Goal: Information Seeking & Learning: Learn about a topic

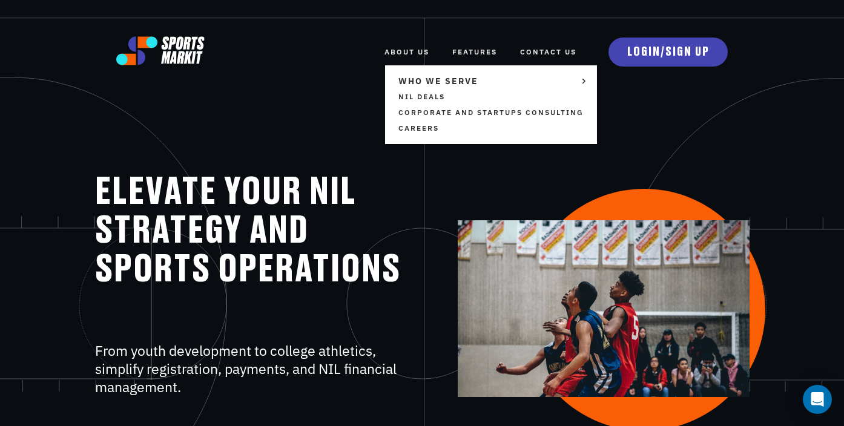
click at [404, 53] on link "ABOUT US" at bounding box center [407, 52] width 45 height 27
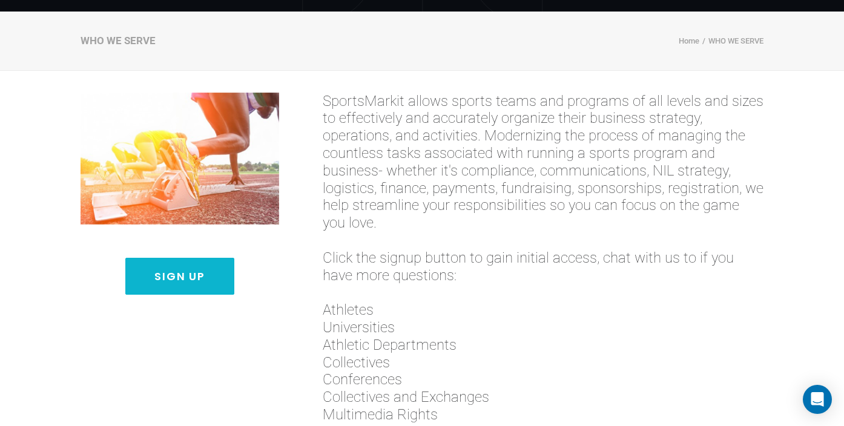
scroll to position [99, 0]
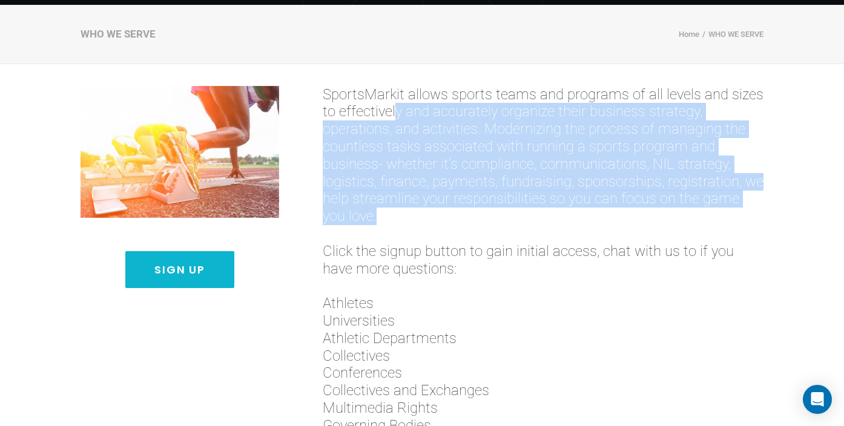
drag, startPoint x: 397, startPoint y: 115, endPoint x: 460, endPoint y: 214, distance: 117.1
click at [460, 214] on span "SportsMarkit allows sports teams and programs of all levels and sizes to effect…" at bounding box center [543, 155] width 441 height 139
click at [458, 212] on span "SportsMarkit allows sports teams and programs of all levels and sizes to effect…" at bounding box center [543, 155] width 441 height 139
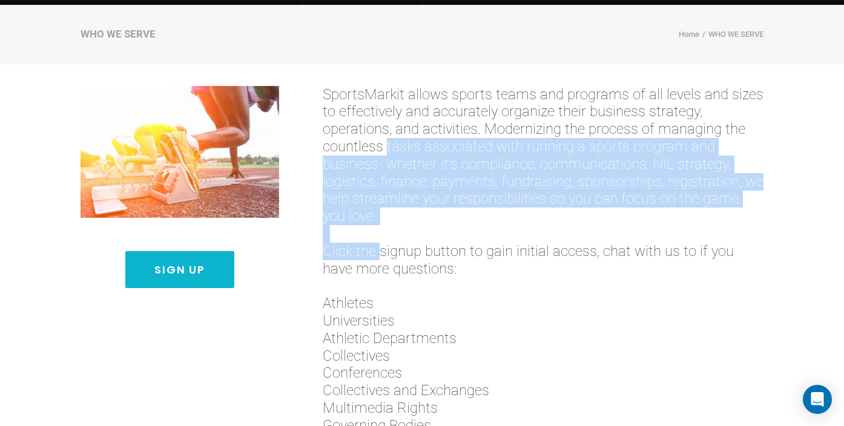
drag, startPoint x: 383, startPoint y: 166, endPoint x: 379, endPoint y: 251, distance: 85.5
click at [379, 251] on h3 "SportsMarkit allows sports teams and programs of all levels and sizes to effect…" at bounding box center [543, 382] width 441 height 593
click at [379, 251] on span "Click the signup button to gain initial access, chat with us to if you have mor…" at bounding box center [543, 260] width 441 height 35
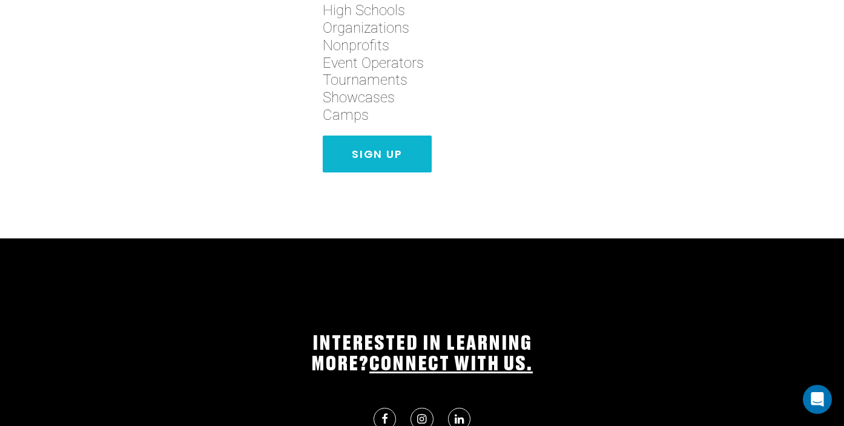
scroll to position [0, 0]
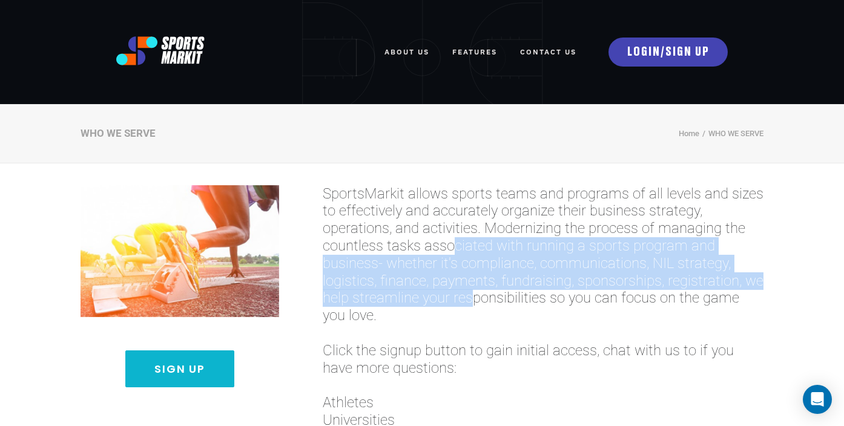
drag, startPoint x: 451, startPoint y: 240, endPoint x: 479, endPoint y: 301, distance: 66.9
click at [479, 301] on span "SportsMarkit allows sports teams and programs of all levels and sizes to effect…" at bounding box center [543, 254] width 441 height 139
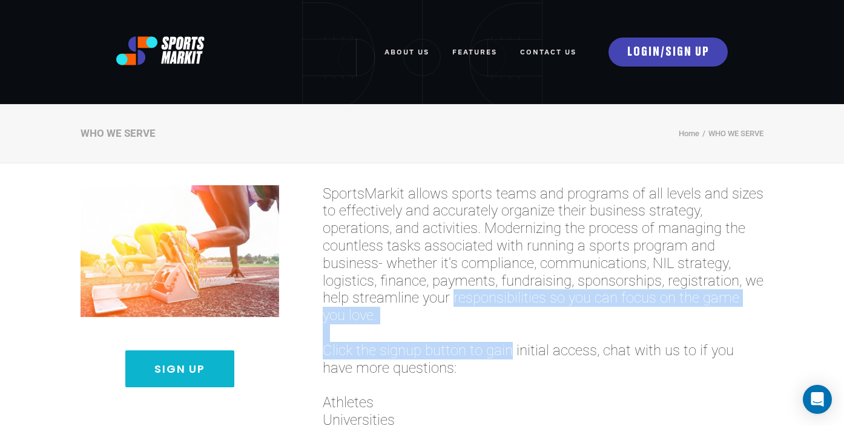
drag, startPoint x: 479, startPoint y: 301, endPoint x: 504, endPoint y: 369, distance: 72.4
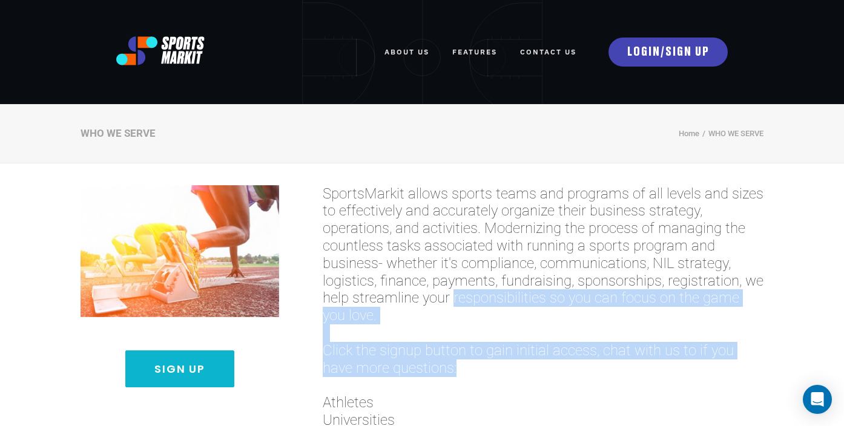
click at [504, 369] on span "Click the signup button to gain initial access, chat with us to if you have mor…" at bounding box center [543, 359] width 441 height 35
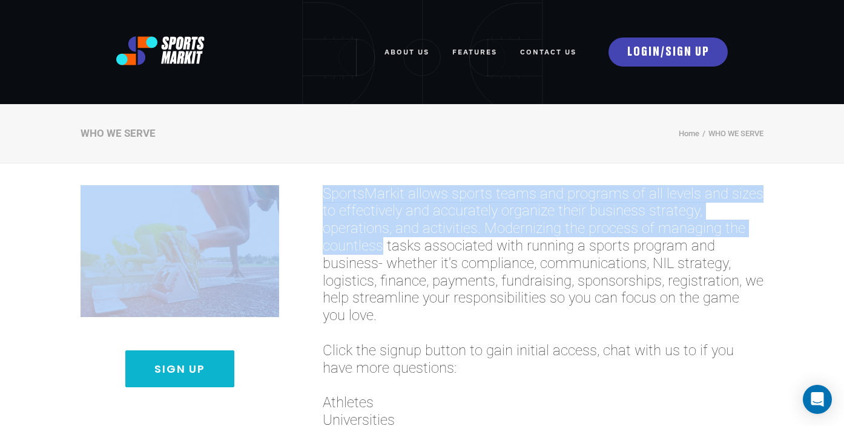
drag, startPoint x: 332, startPoint y: 153, endPoint x: 388, endPoint y: 245, distance: 107.6
click at [388, 245] on body "ABOUT US WHO WE SERVE TEAMS AND ORGANIZATIONS NIL Deals Corporate and Startups …" at bounding box center [422, 213] width 844 height 426
click at [388, 245] on span "SportsMarkit allows sports teams and programs of all levels and sizes to effect…" at bounding box center [543, 254] width 441 height 139
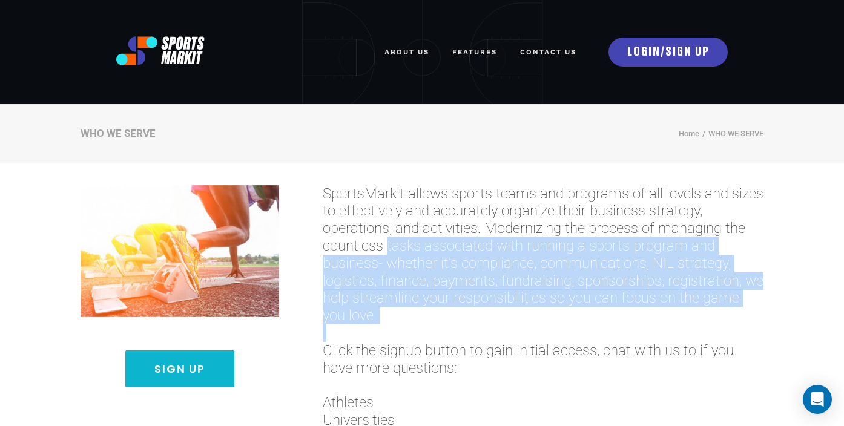
drag, startPoint x: 388, startPoint y: 245, endPoint x: 451, endPoint y: 330, distance: 105.7
click at [451, 330] on span at bounding box center [543, 334] width 441 height 18
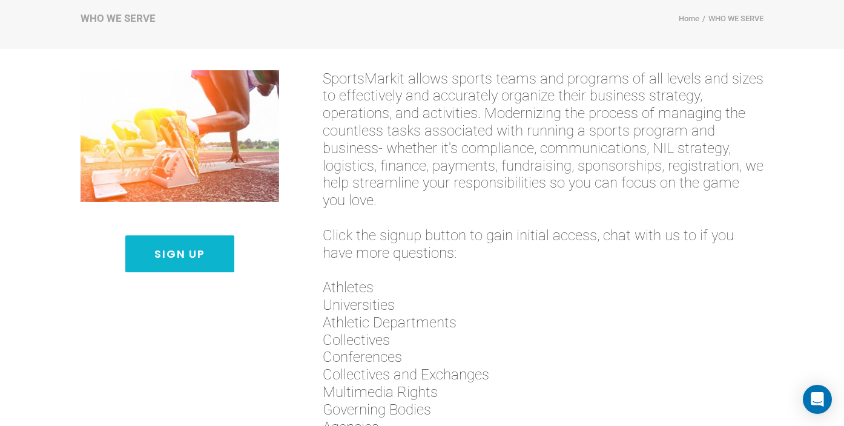
scroll to position [114, 0]
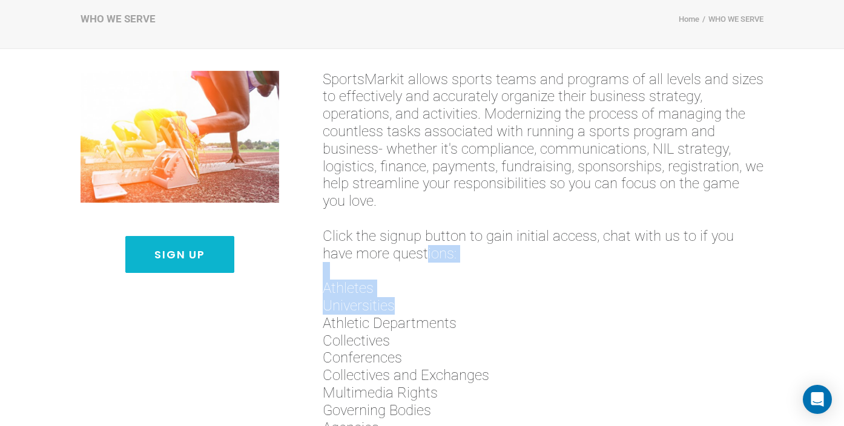
drag, startPoint x: 428, startPoint y: 251, endPoint x: 431, endPoint y: 316, distance: 64.8
click at [431, 315] on h3 "SportsMarkit allows sports teams and programs of all levels and sizes to effect…" at bounding box center [543, 367] width 441 height 593
click at [431, 316] on span "Athletic Departments" at bounding box center [543, 324] width 441 height 18
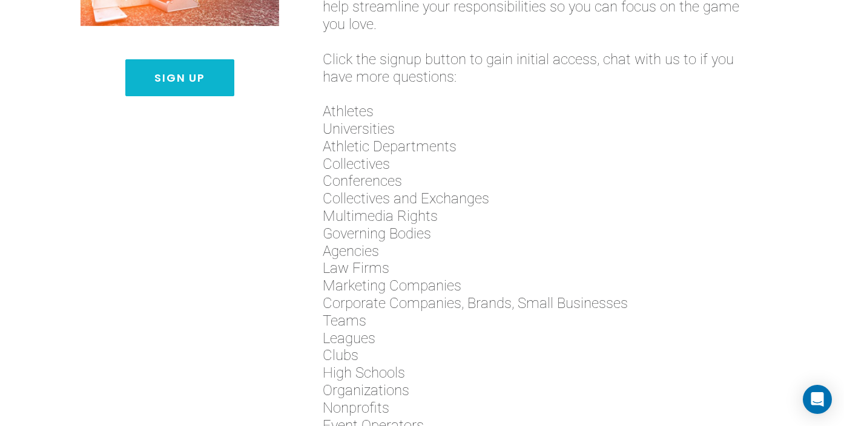
scroll to position [360, 0]
